Goal: Information Seeking & Learning: Check status

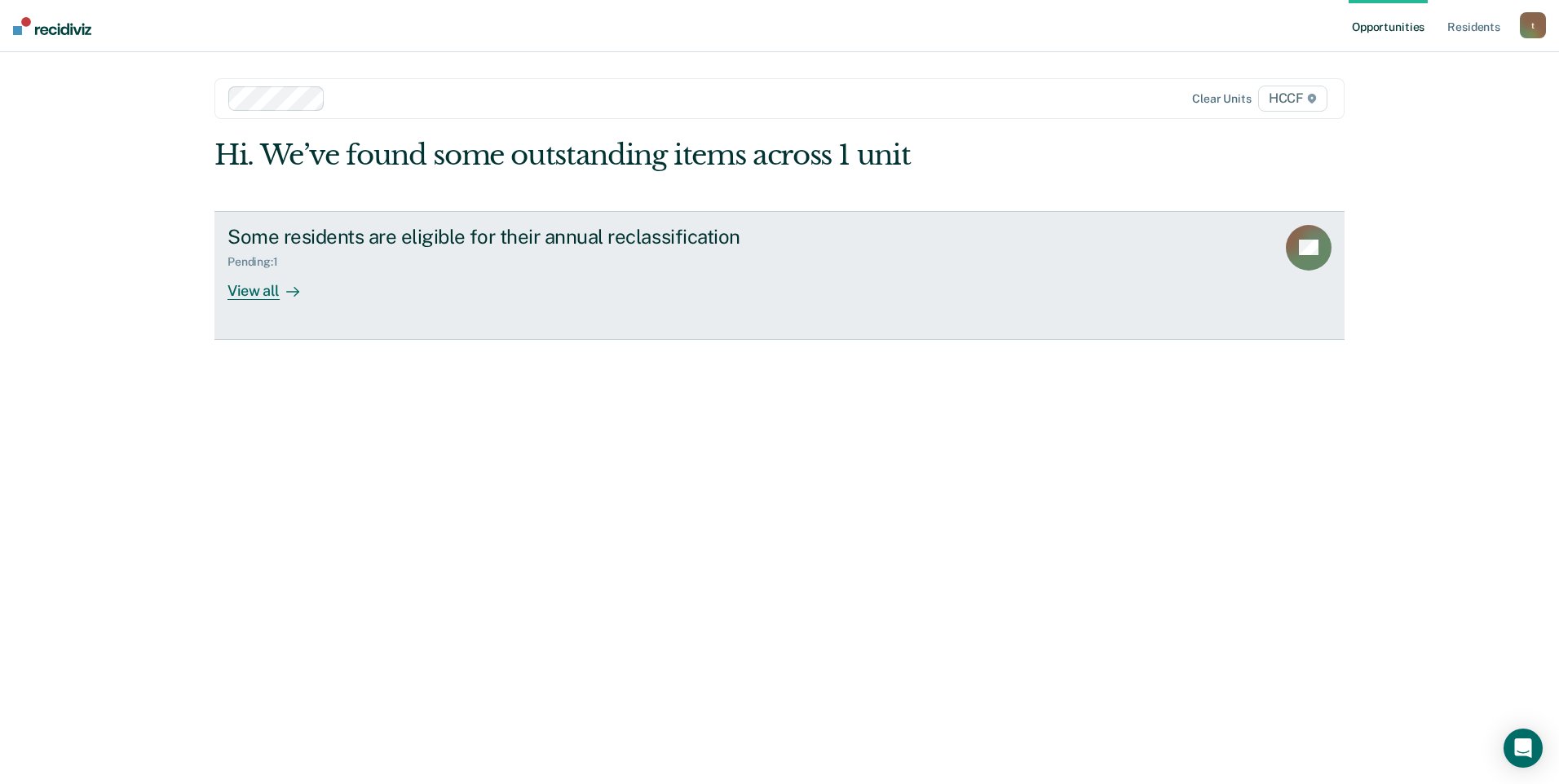
click at [239, 292] on div "View all" at bounding box center [273, 283] width 92 height 31
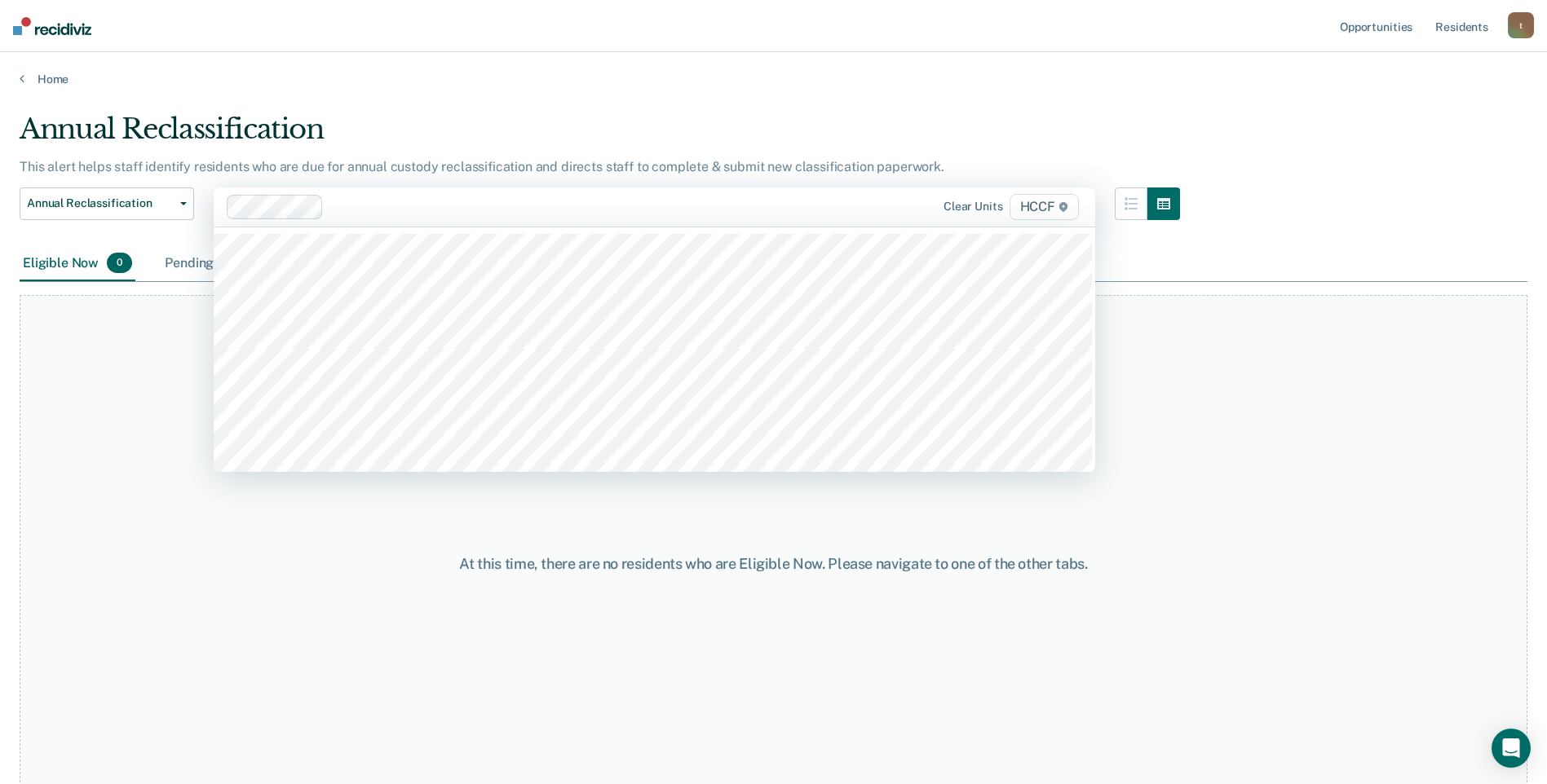
click at [189, 266] on div "Pending 1" at bounding box center [205, 264] width 87 height 36
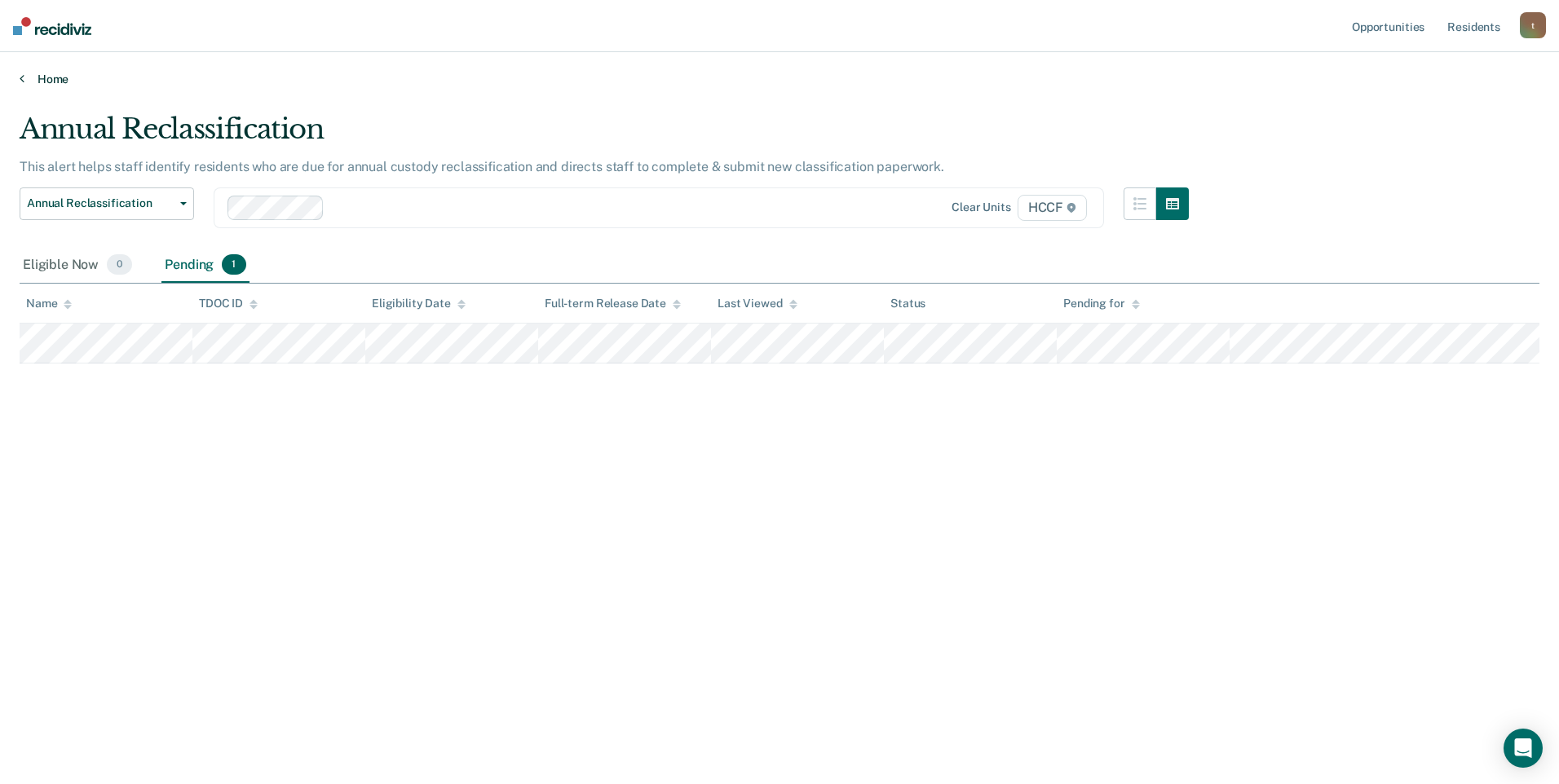
click at [25, 76] on link "Home" at bounding box center [779, 79] width 1520 height 14
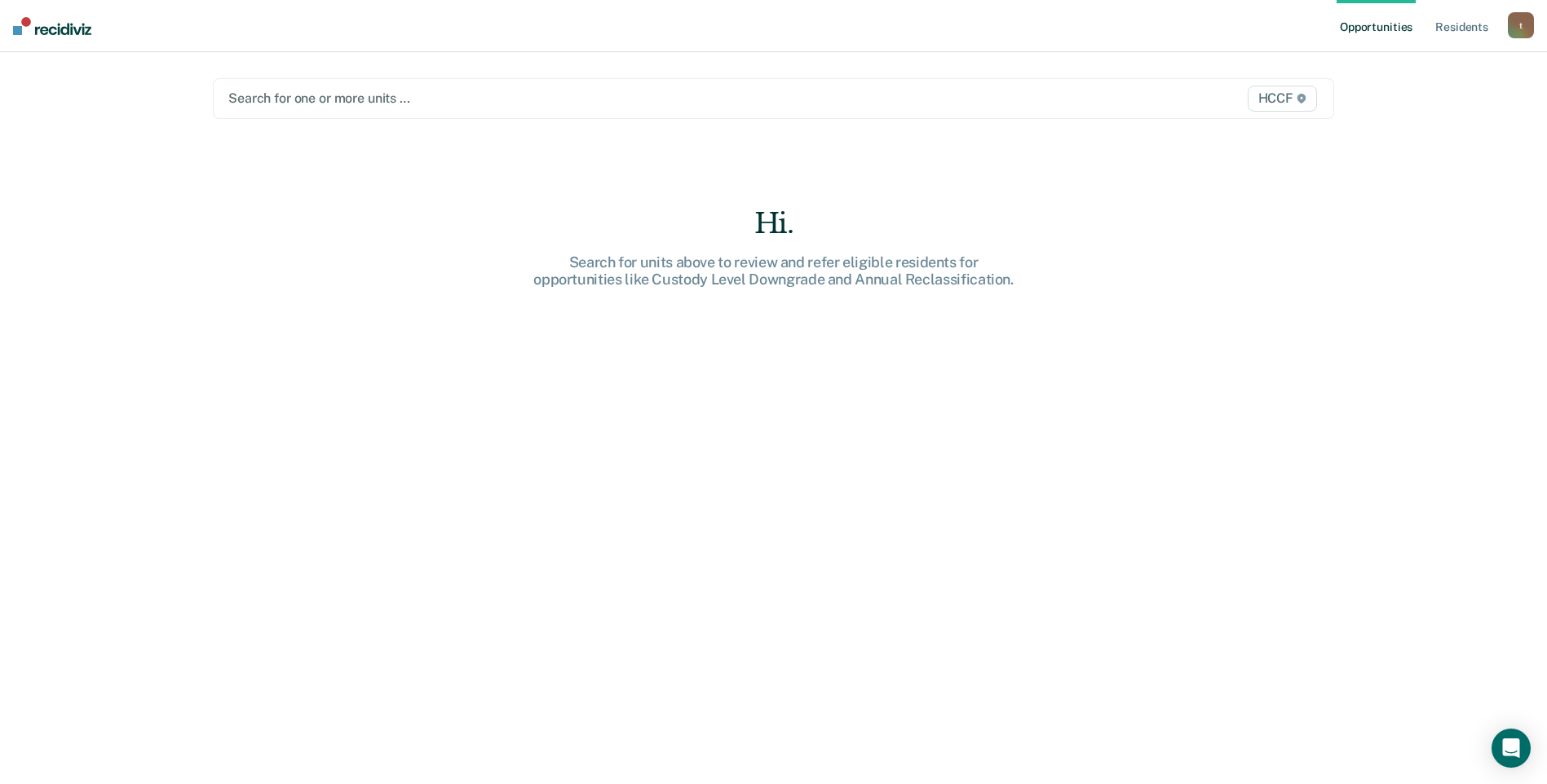
click at [302, 97] on div at bounding box center [609, 98] width 762 height 19
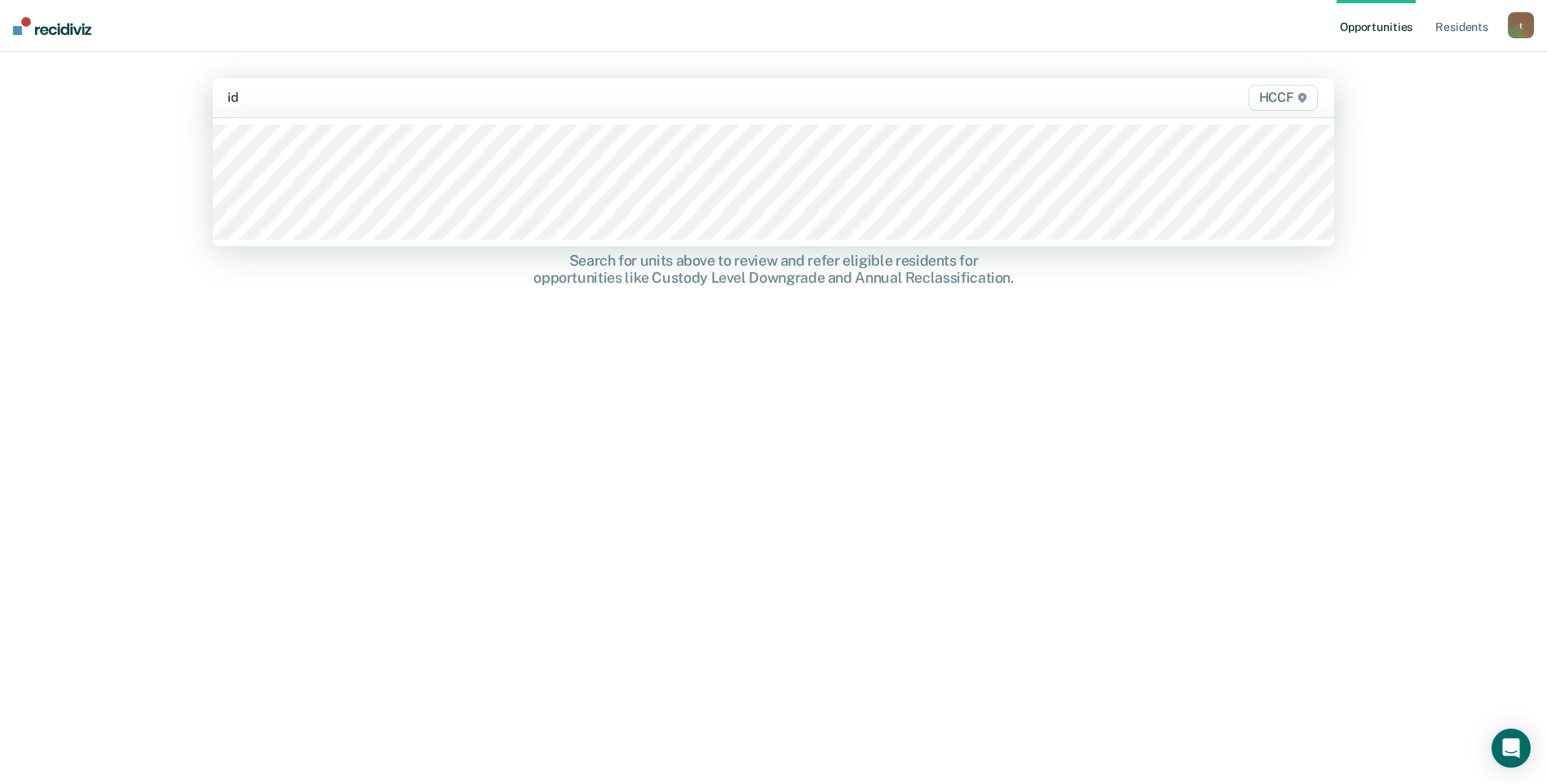
type input "id1"
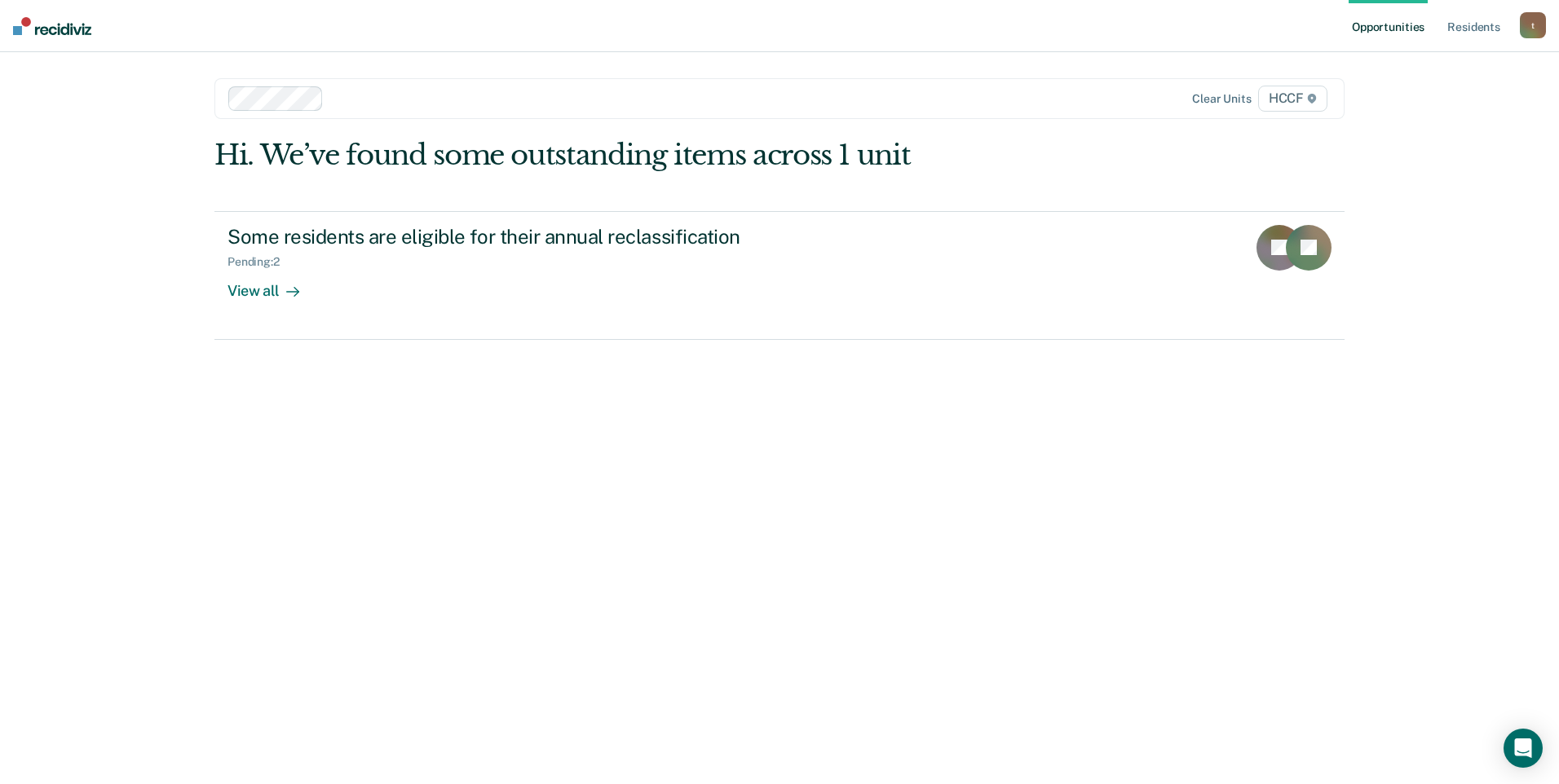
click at [261, 289] on div "Loading data..." at bounding box center [780, 439] width 1130 height 602
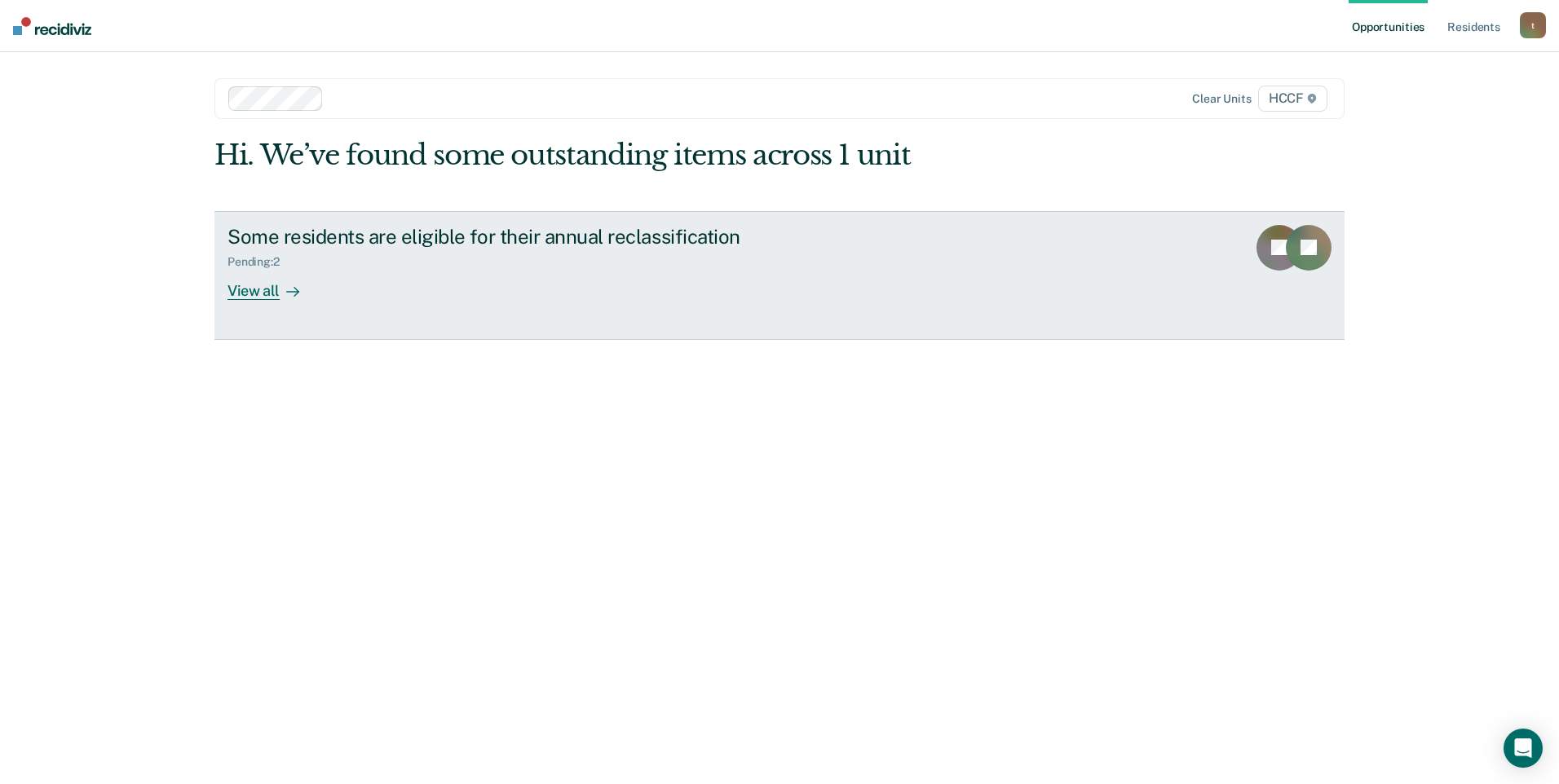
click at [271, 291] on div "View all" at bounding box center [273, 283] width 92 height 31
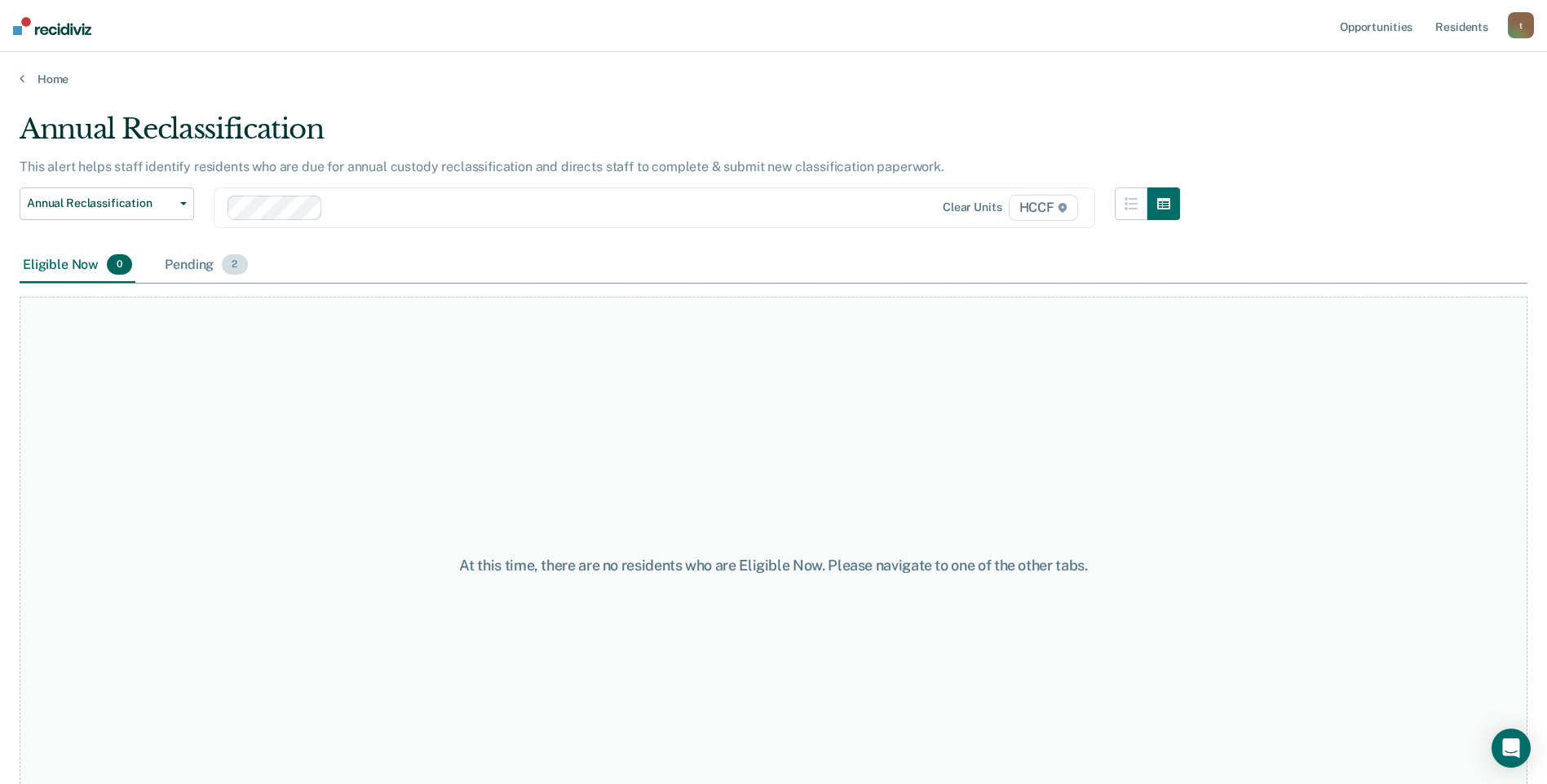
click at [208, 262] on div "Pending 2" at bounding box center [205, 266] width 89 height 36
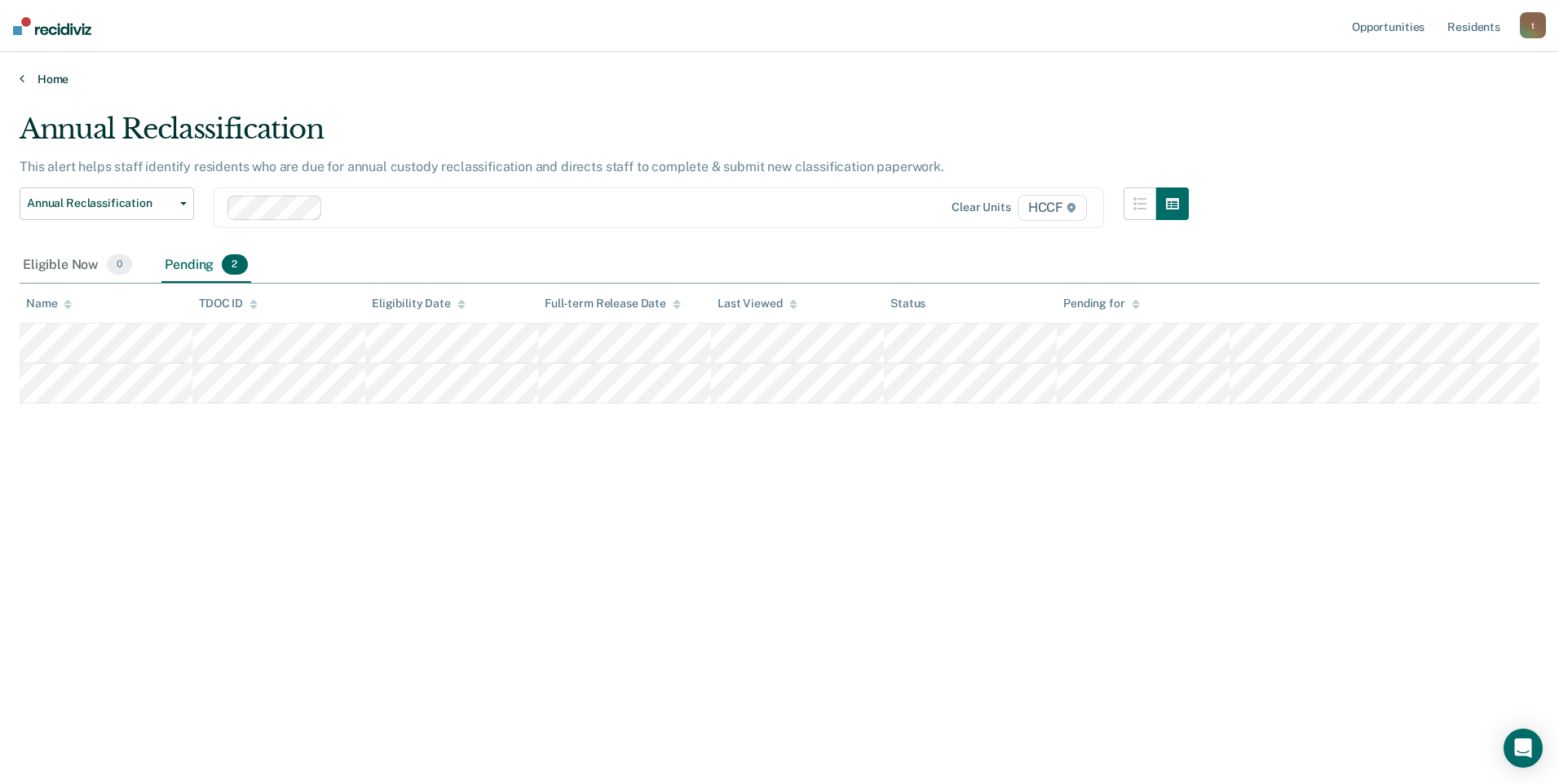
click at [25, 77] on link "Home" at bounding box center [779, 79] width 1520 height 14
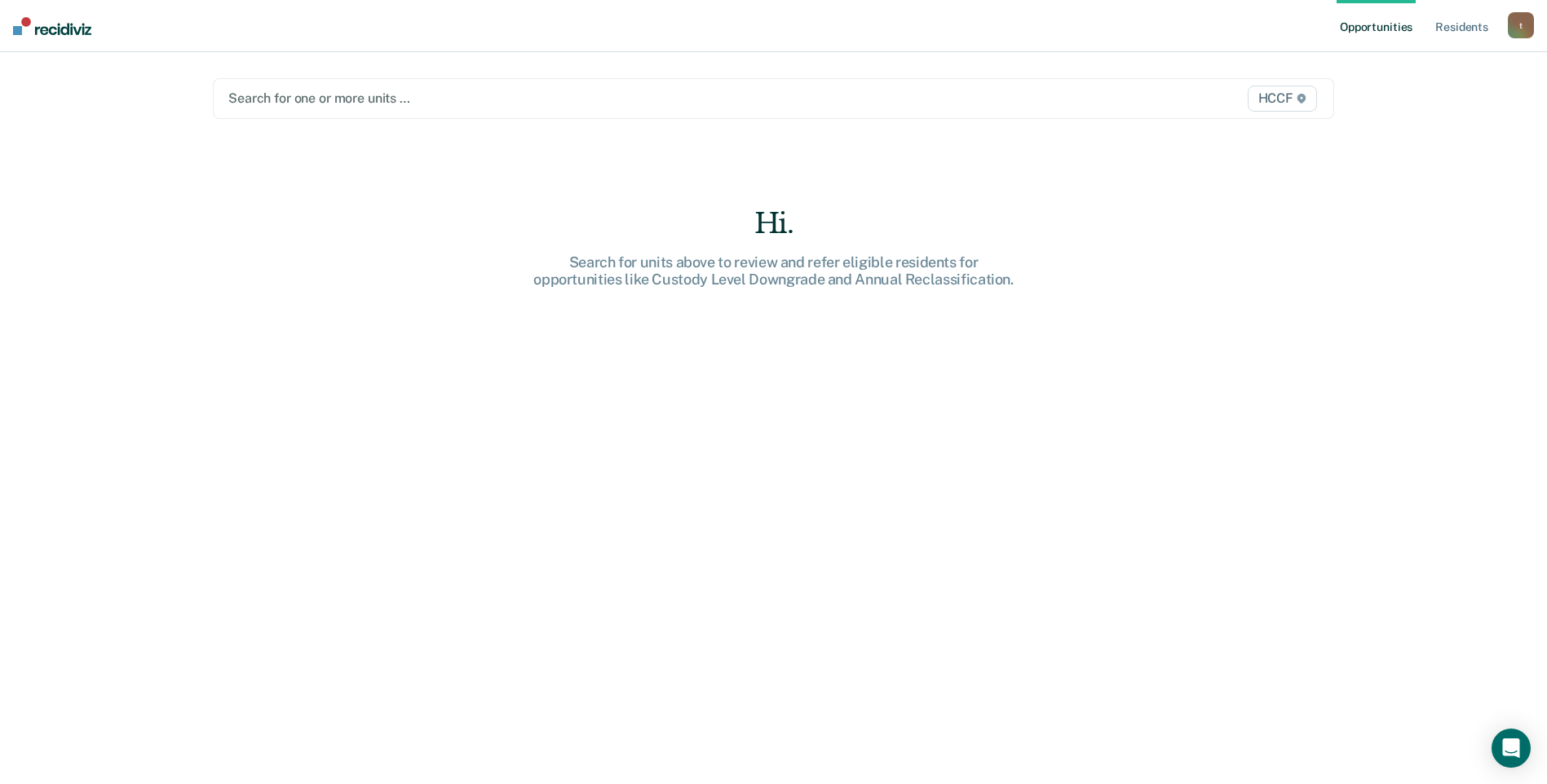
click at [301, 105] on div at bounding box center [609, 98] width 762 height 19
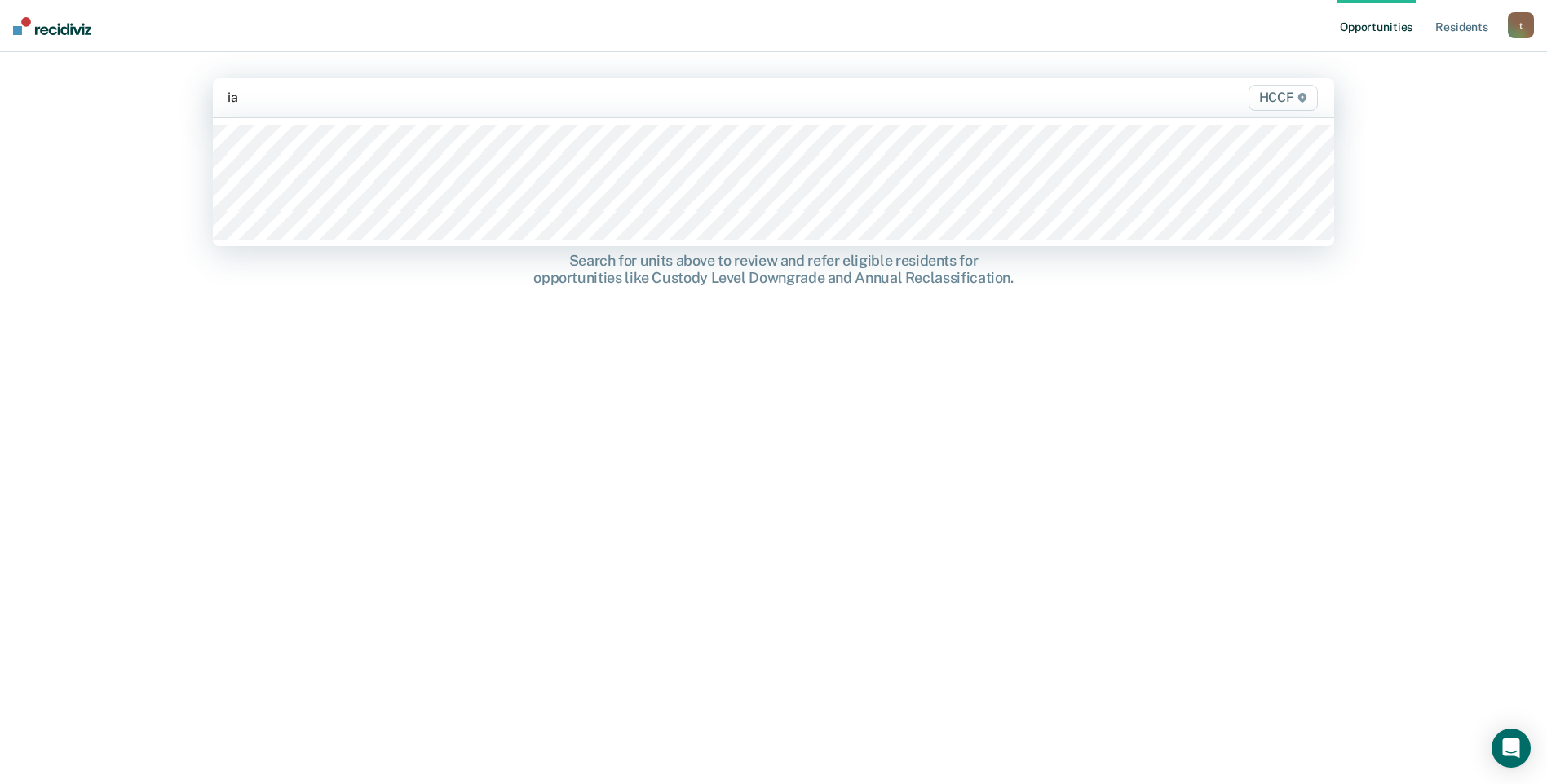
type input "ia1"
type input "ia2"
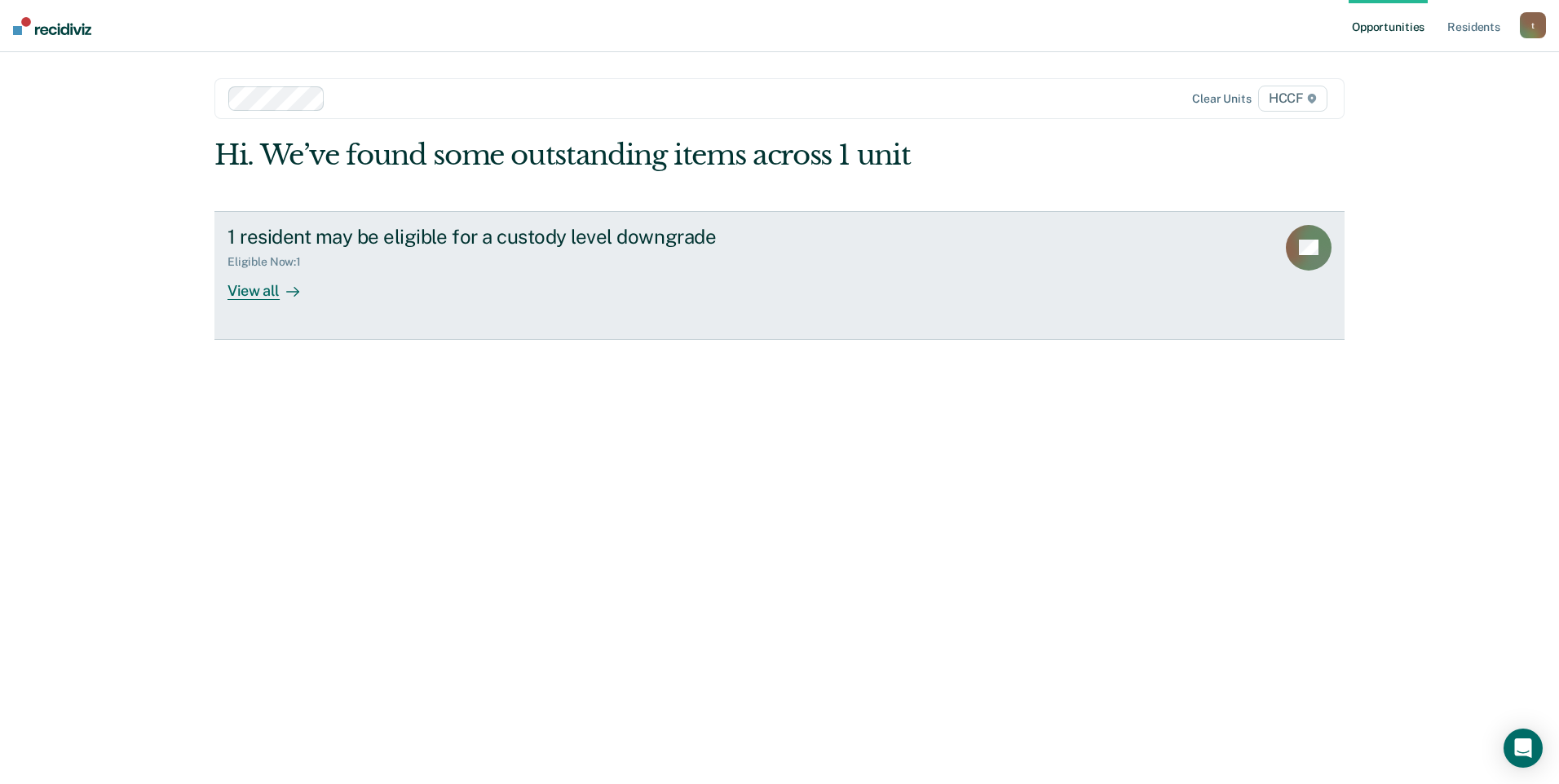
click at [263, 294] on div "View all" at bounding box center [273, 283] width 92 height 31
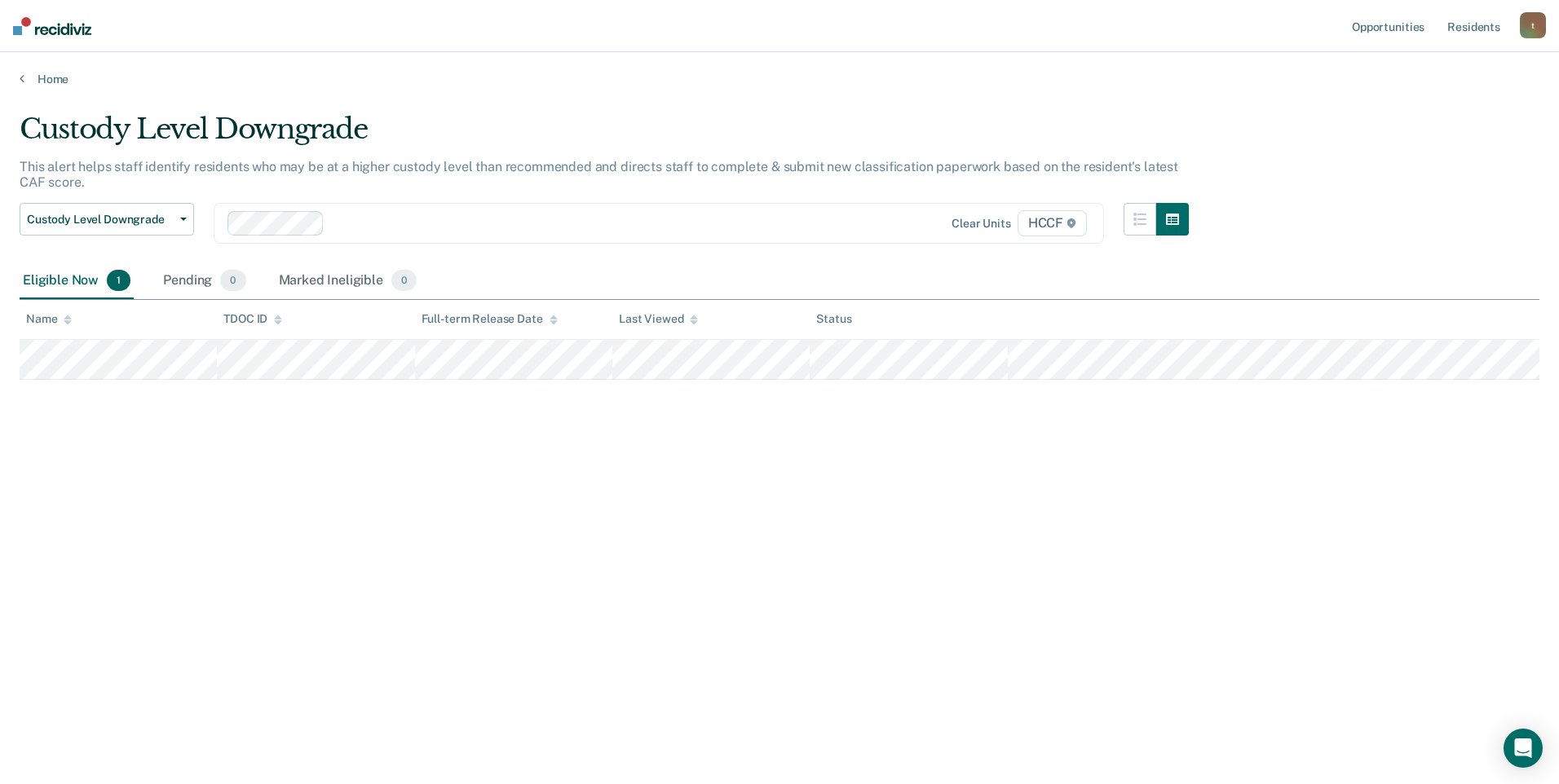
click at [18, 76] on div "Home" at bounding box center [779, 69] width 1559 height 34
click at [20, 76] on icon at bounding box center [22, 78] width 5 height 13
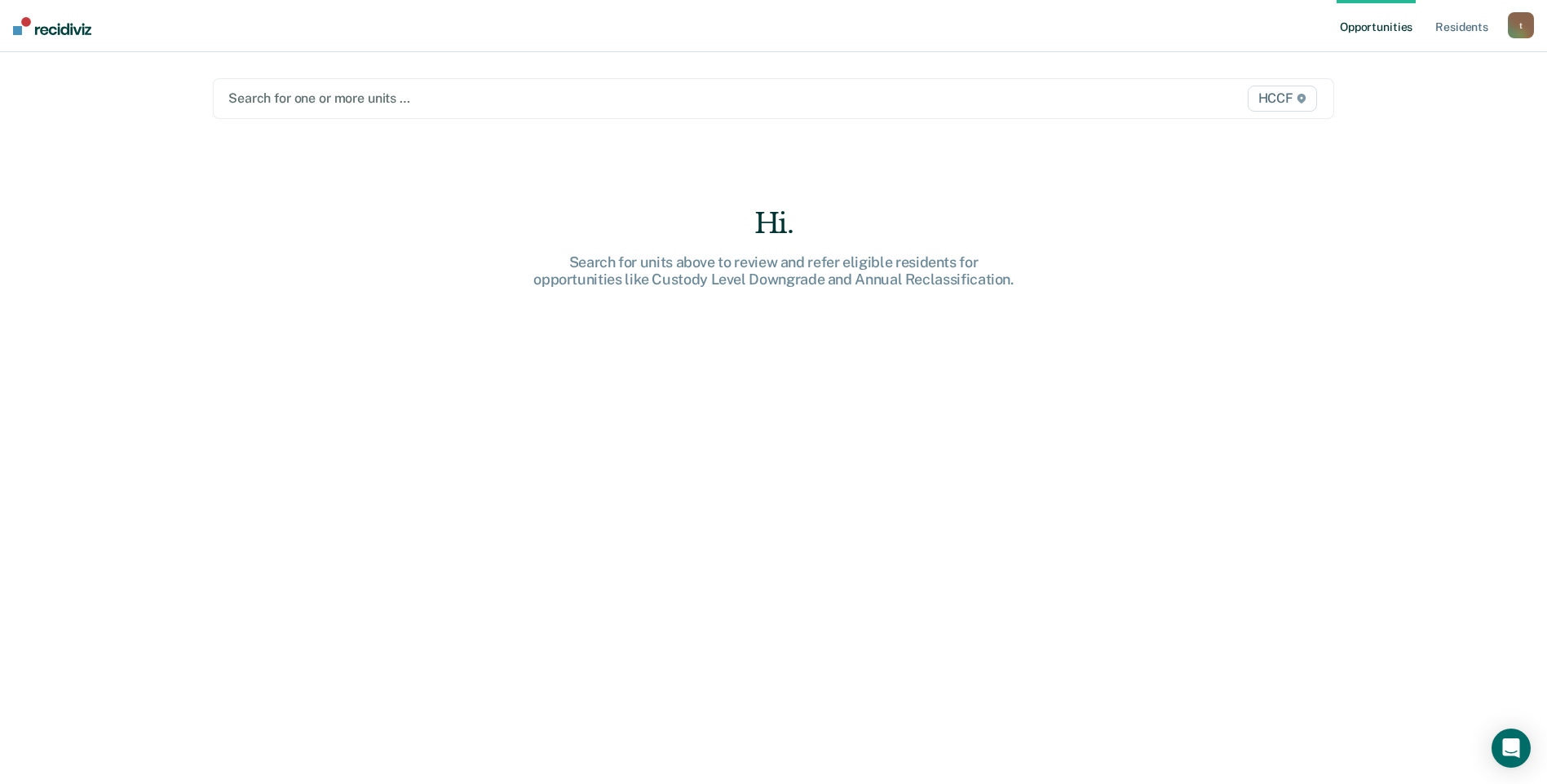
click at [305, 101] on div at bounding box center [609, 98] width 762 height 19
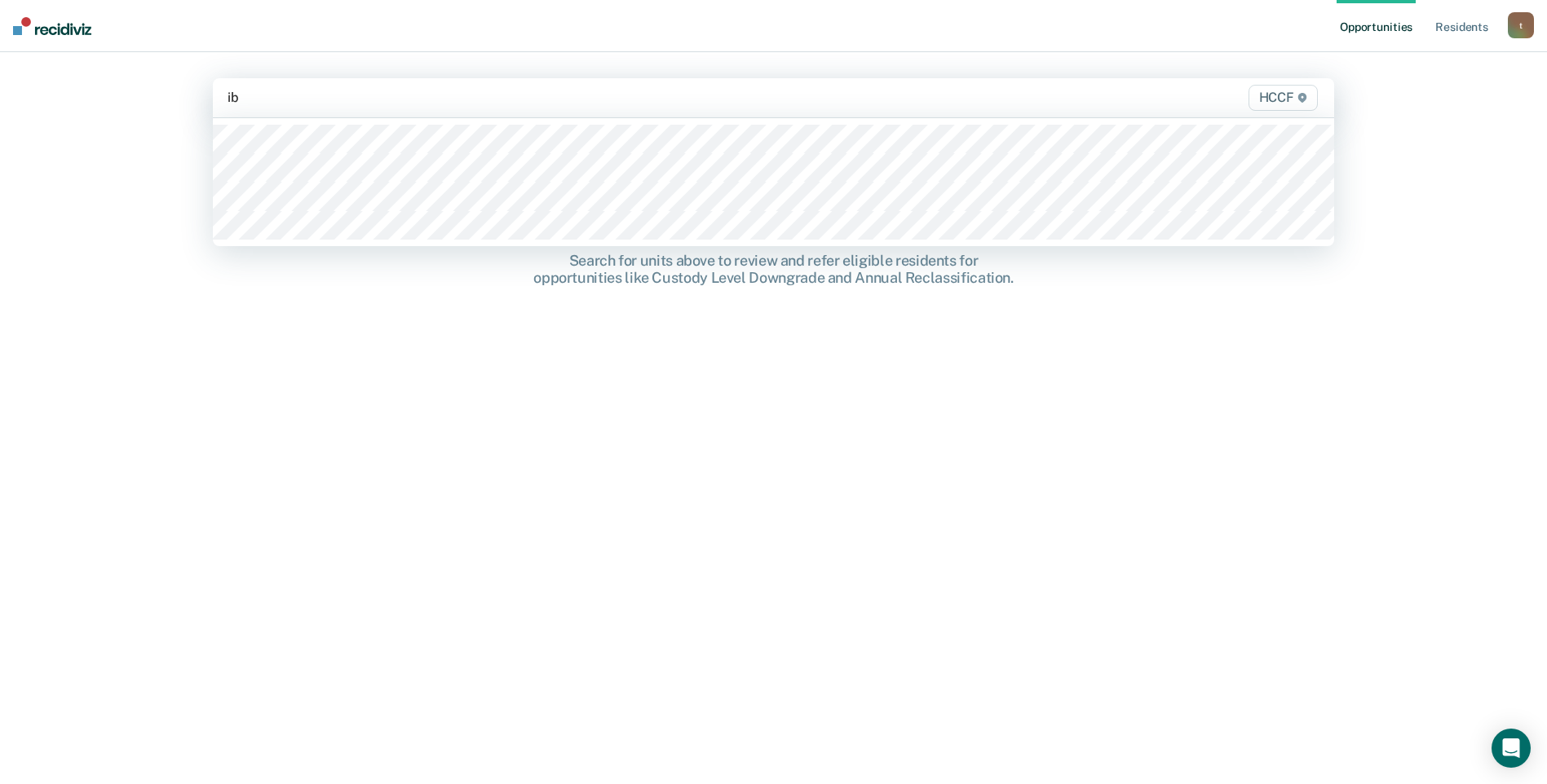
type input "ib1"
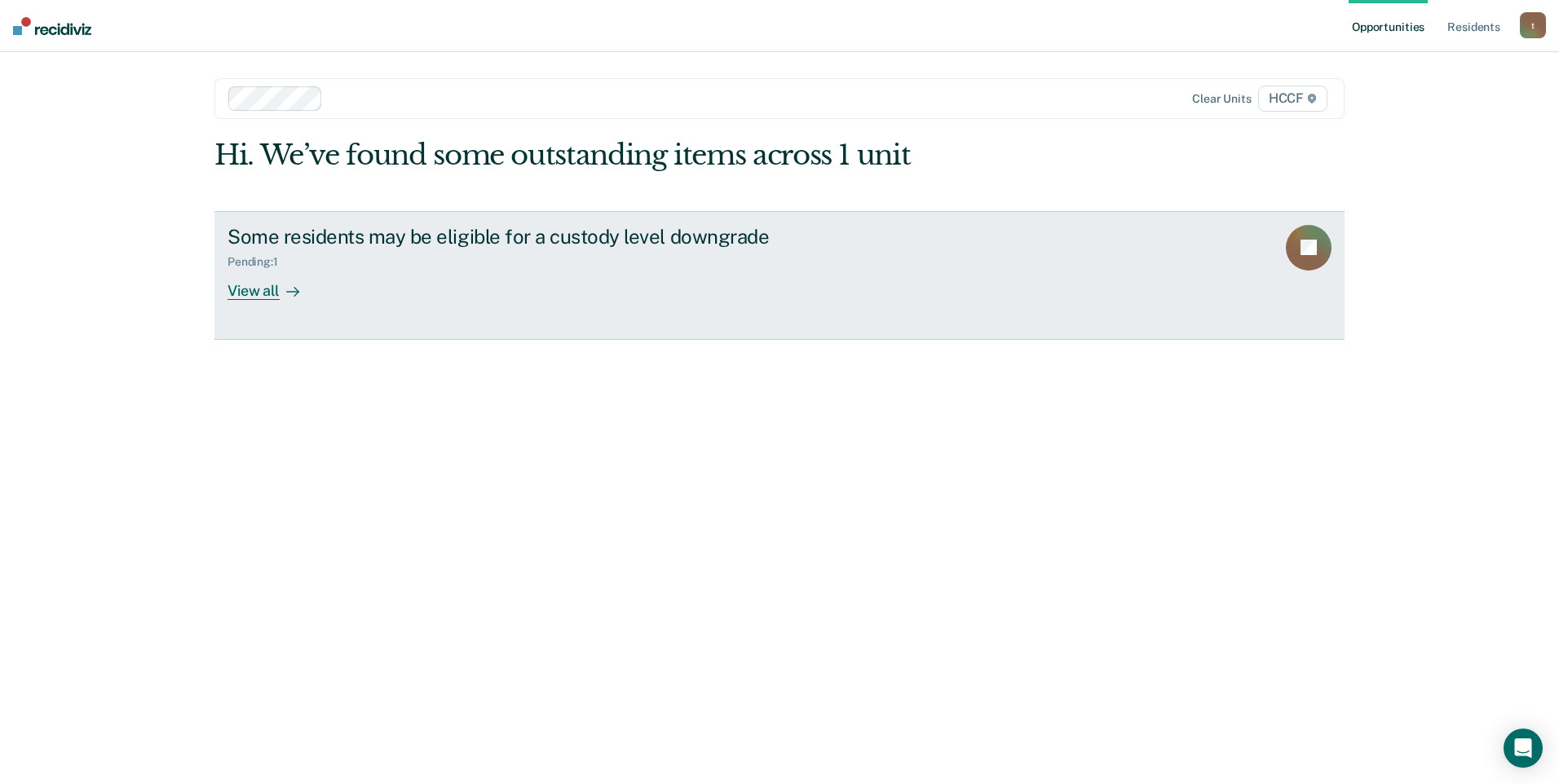
click at [255, 295] on div "View all" at bounding box center [273, 283] width 92 height 31
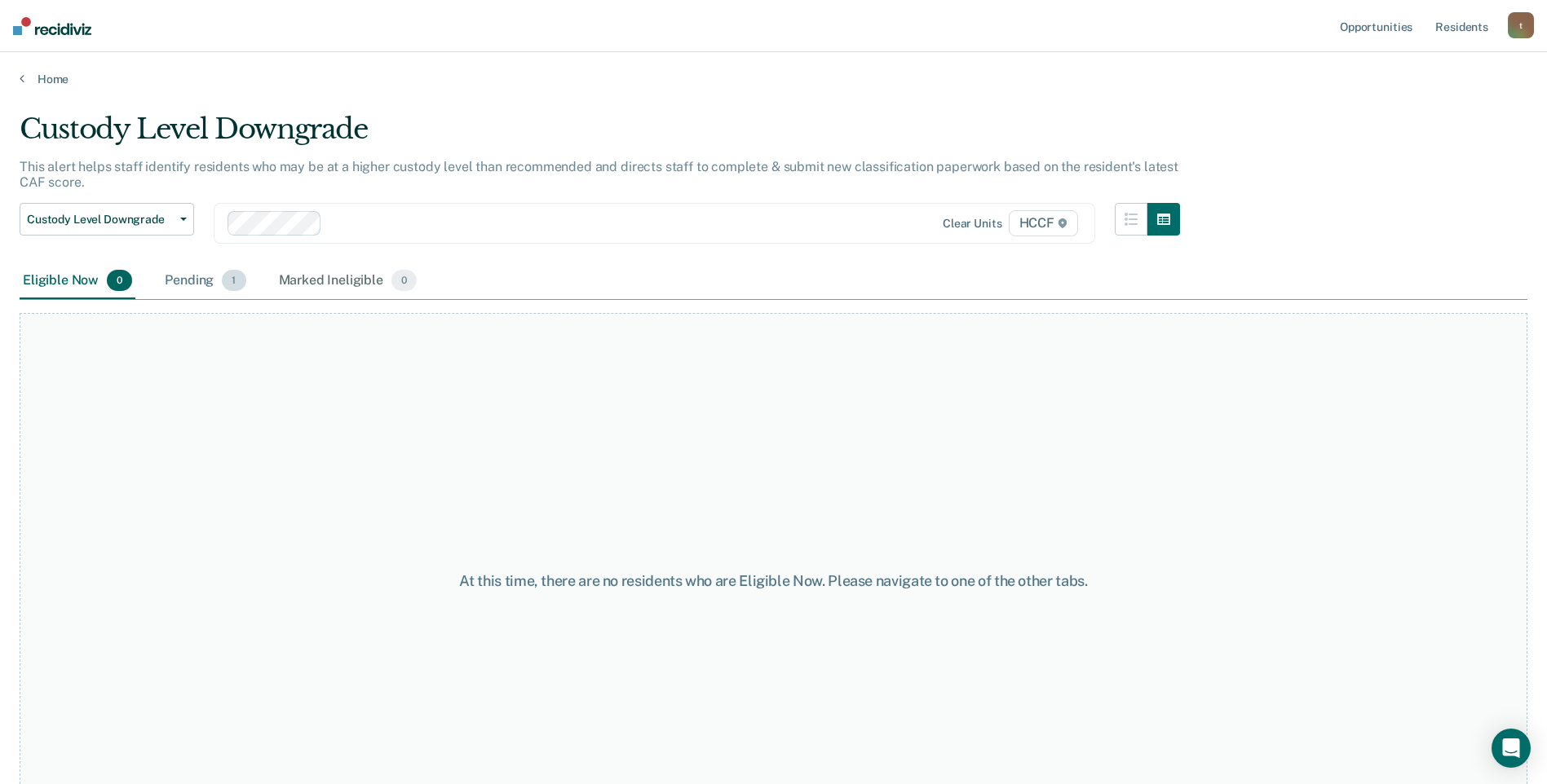
click at [208, 283] on div "Pending 1" at bounding box center [205, 281] width 87 height 36
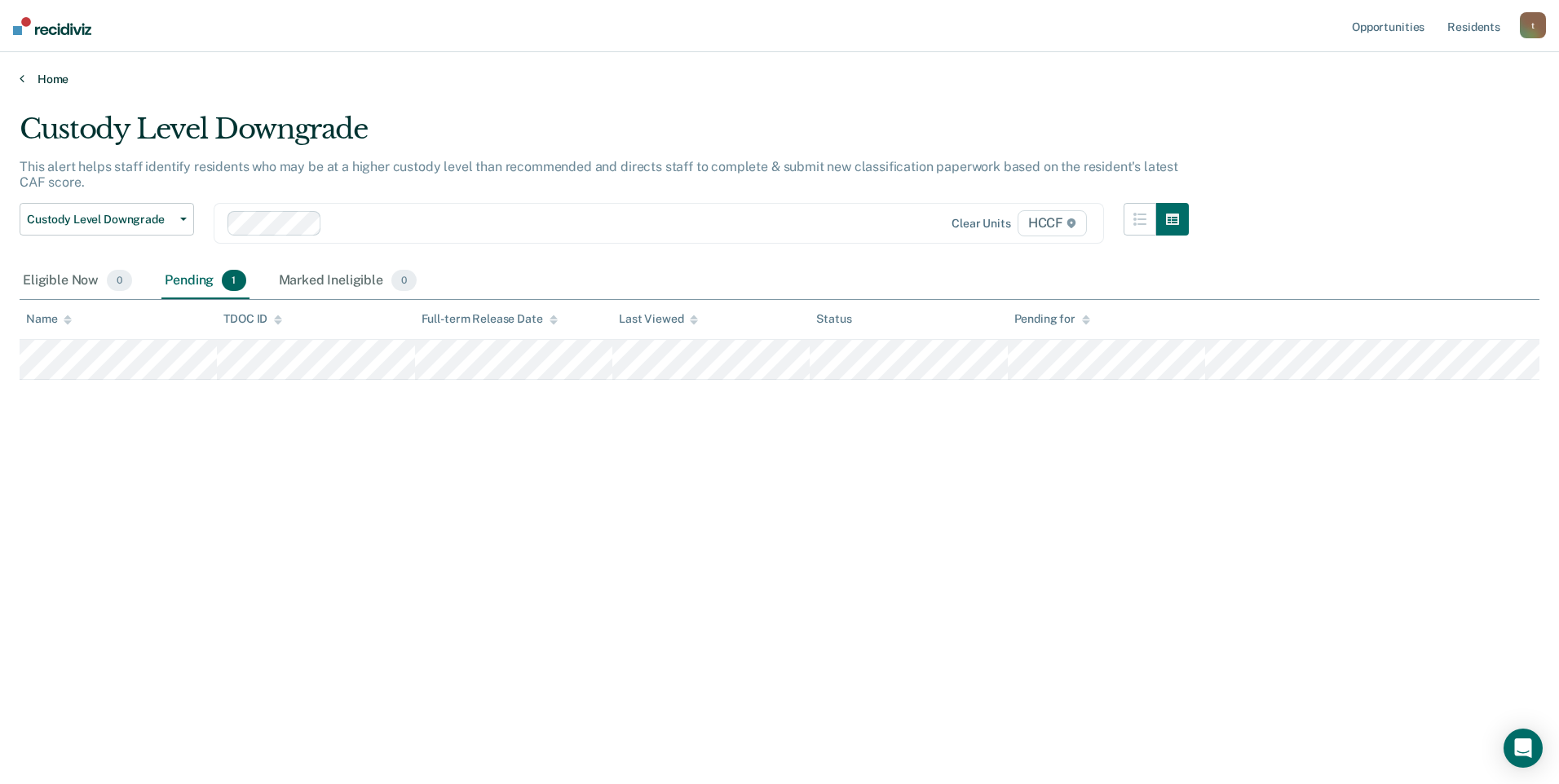
click at [23, 80] on icon at bounding box center [22, 78] width 5 height 13
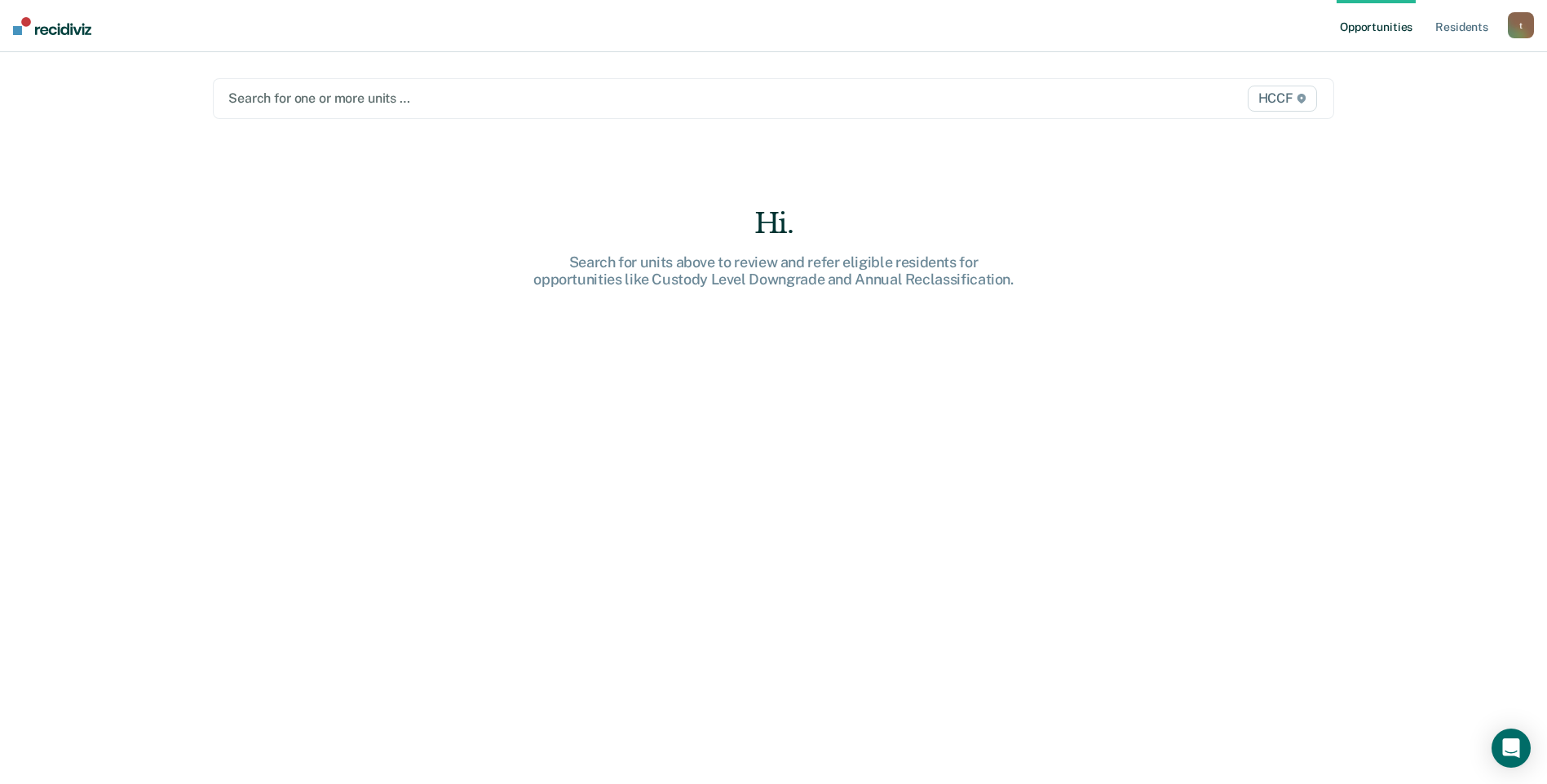
click at [301, 98] on div at bounding box center [609, 98] width 762 height 19
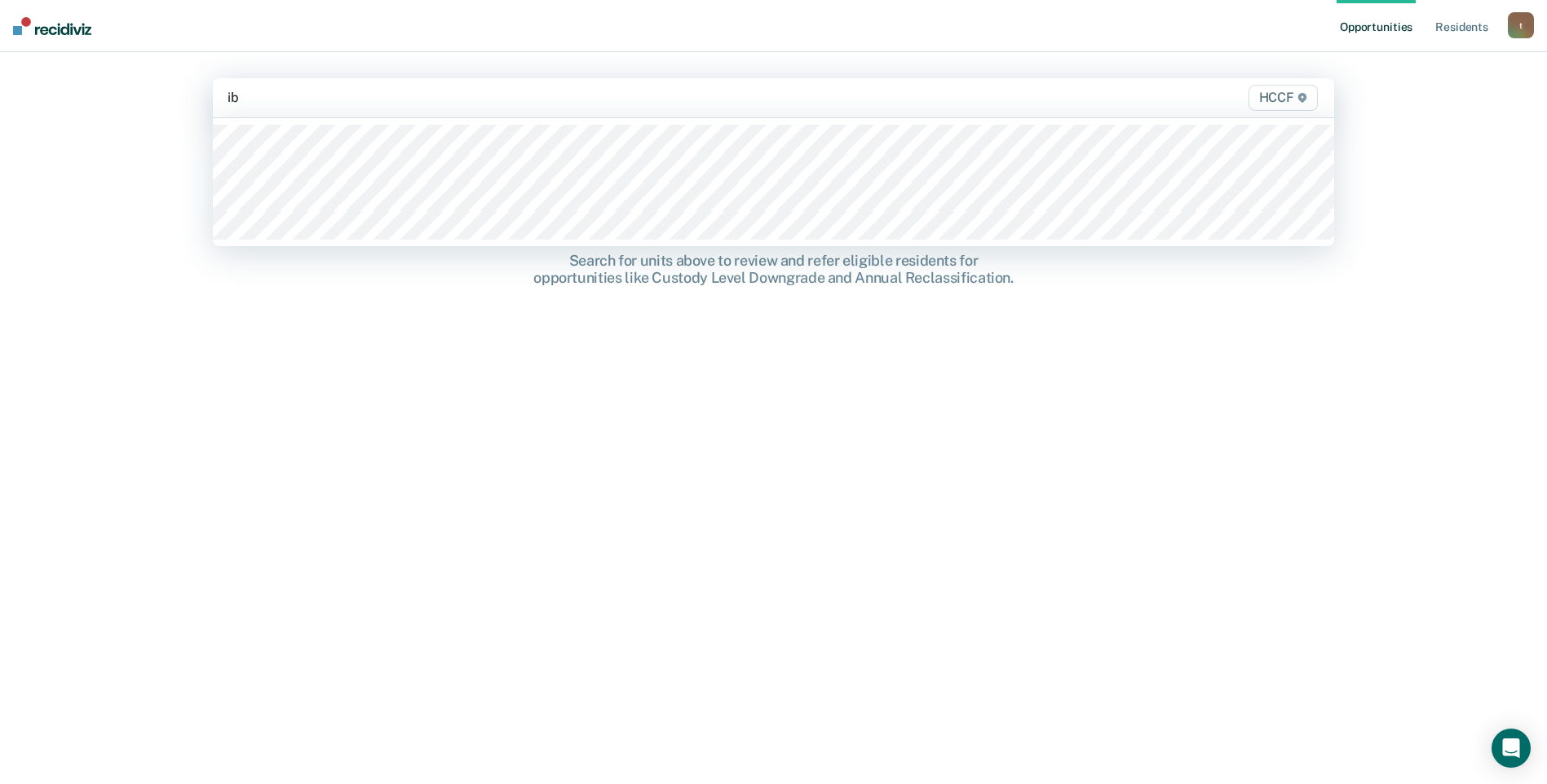
type input "ib2"
type input "ic1"
type input "ic2"
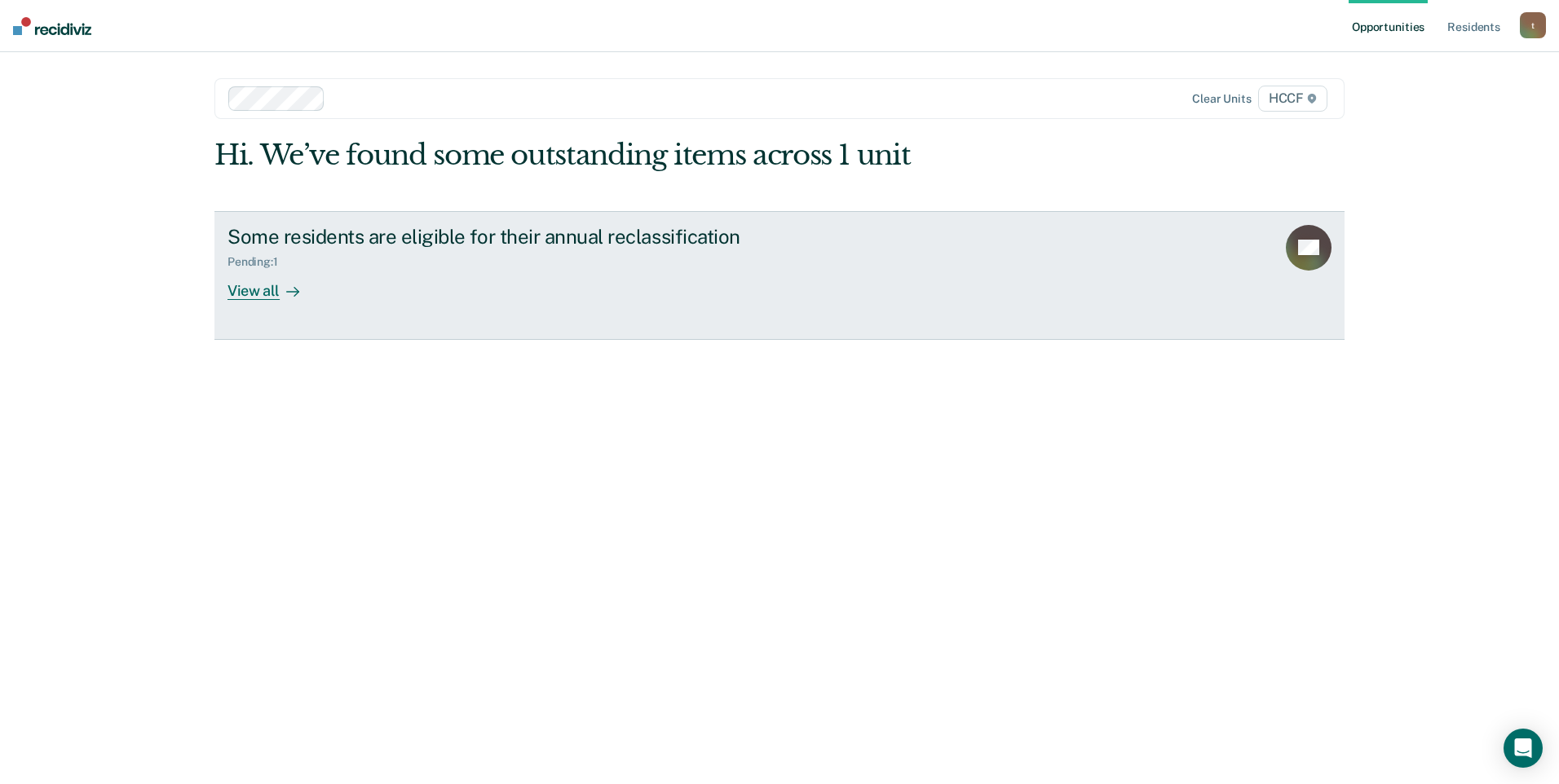
click at [268, 287] on div "View all" at bounding box center [273, 283] width 92 height 31
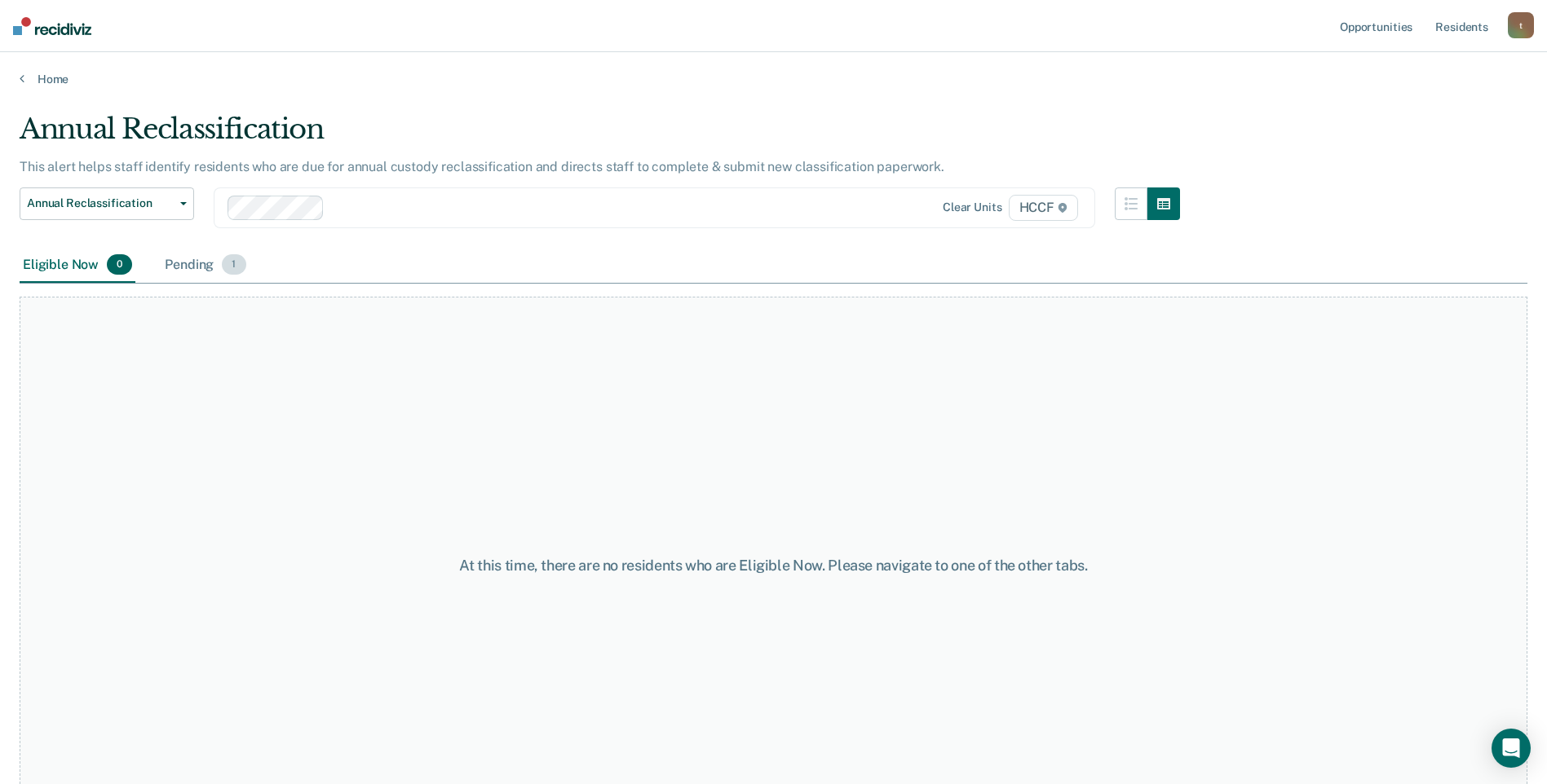
click at [216, 264] on div "Pending 1" at bounding box center [205, 266] width 87 height 36
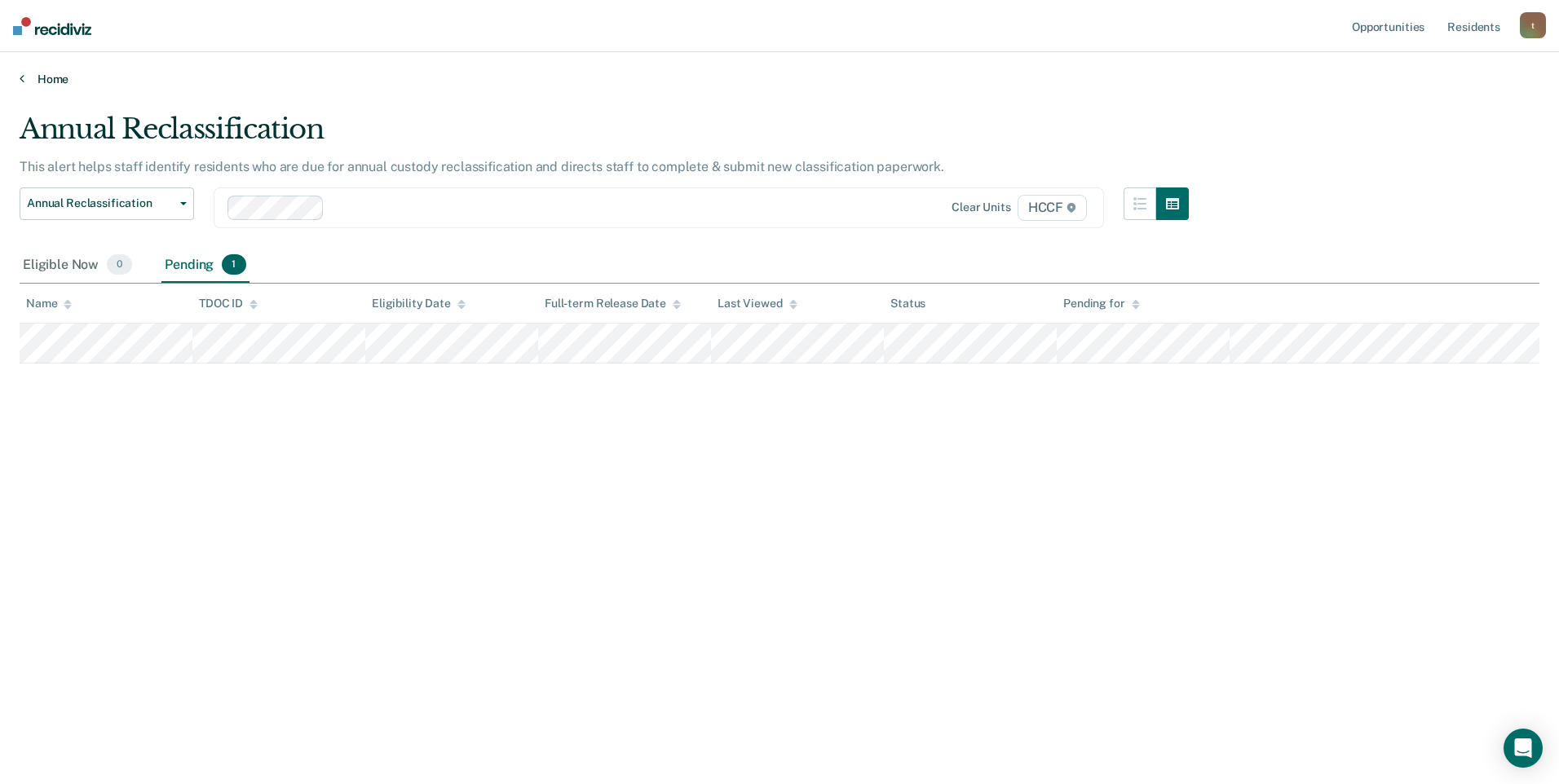
click at [28, 84] on link "Home" at bounding box center [779, 79] width 1520 height 14
